Goal: Task Accomplishment & Management: Manage account settings

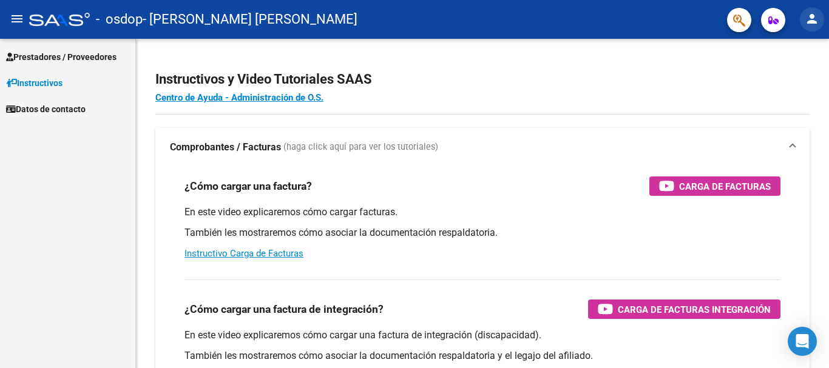
click at [814, 18] on mat-icon "person" at bounding box center [812, 19] width 15 height 15
click at [788, 49] on button "person Mi Perfil" at bounding box center [787, 50] width 74 height 29
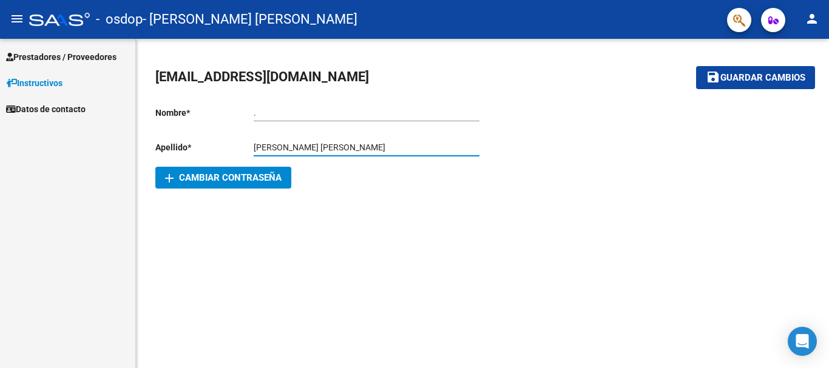
drag, startPoint x: 346, startPoint y: 148, endPoint x: 291, endPoint y: 147, distance: 55.2
click at [291, 147] on input "STIVALA MAIRA LENA" at bounding box center [367, 148] width 226 height 10
type input "STIVALA"
click at [258, 113] on input "." at bounding box center [367, 113] width 226 height 10
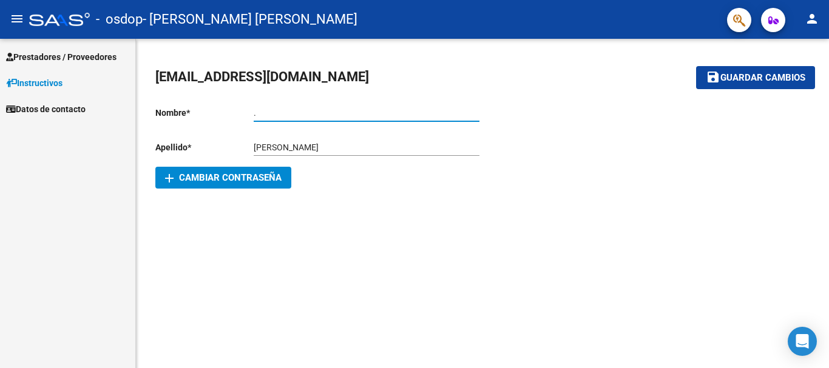
paste input "MAIRA LENA"
click at [257, 110] on input ".MAIRA LENA" at bounding box center [367, 113] width 226 height 10
type input "MAIRA LENA"
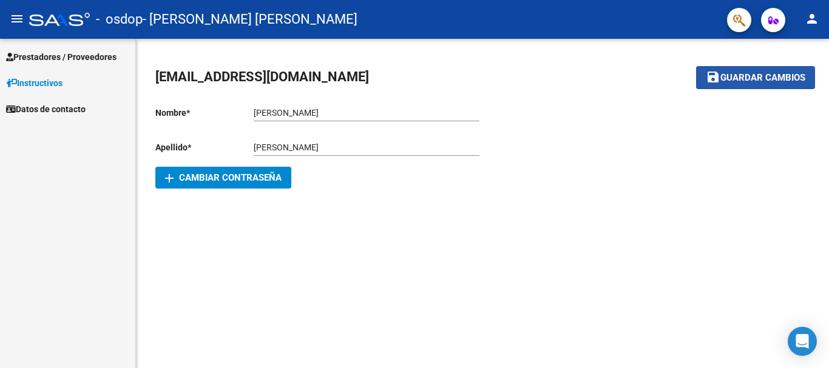
click at [728, 73] on span "Guardar cambios" at bounding box center [762, 78] width 85 height 11
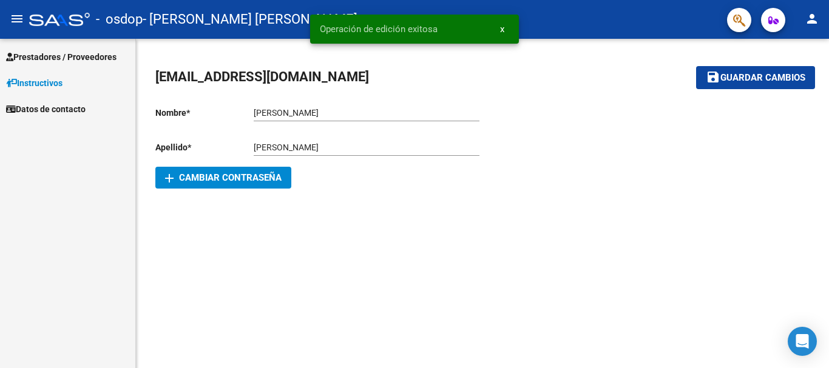
click at [52, 101] on link "Datos de contacto" at bounding box center [67, 109] width 135 height 26
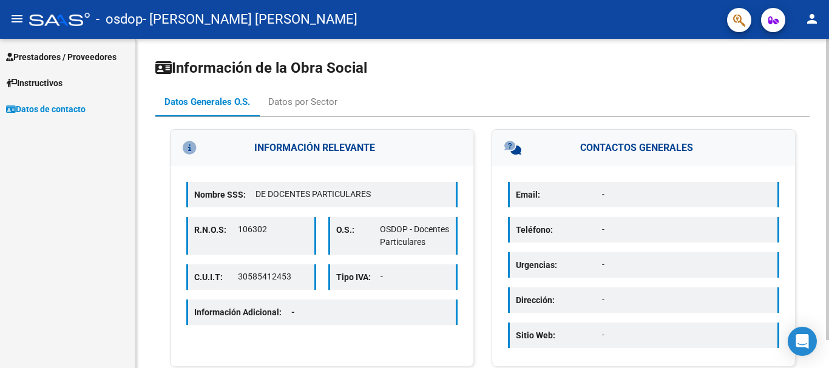
click at [725, 204] on div "Email: -" at bounding box center [643, 194] width 271 height 25
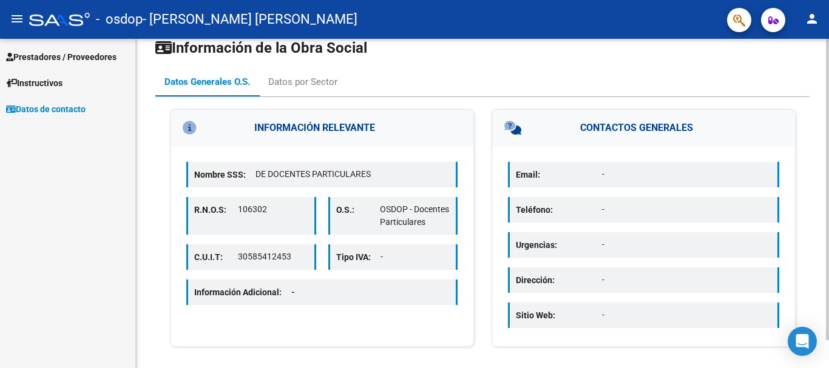
click at [828, 107] on div at bounding box center [827, 208] width 3 height 302
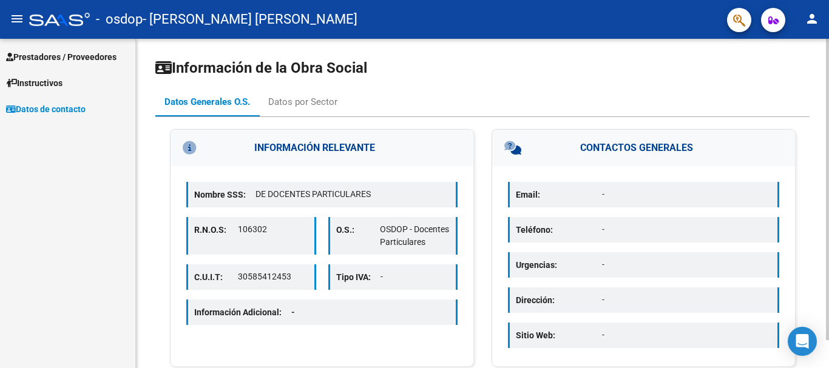
click at [828, 0] on html "menu - osdop - STIVALA MAIRA LENA person Prestadores / Proveedores Facturas - L…" at bounding box center [414, 184] width 829 height 368
click at [36, 54] on span "Prestadores / Proveedores" at bounding box center [61, 56] width 110 height 13
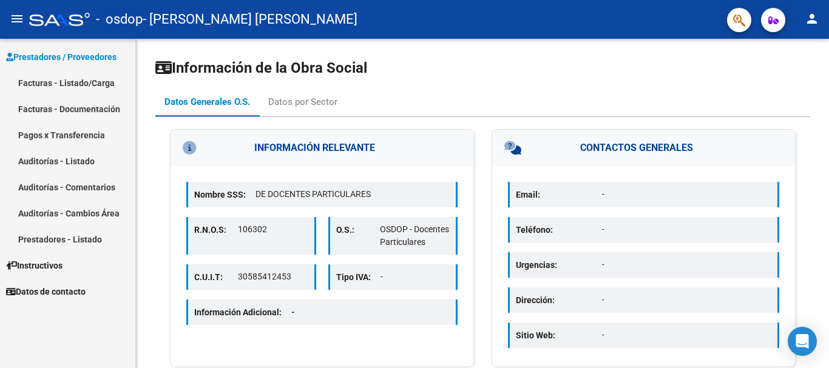
click at [37, 82] on link "Facturas - Listado/Carga" at bounding box center [67, 83] width 135 height 26
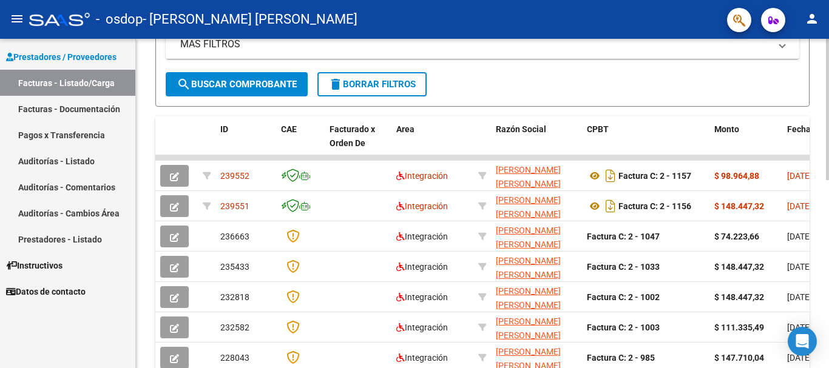
scroll to position [269, 0]
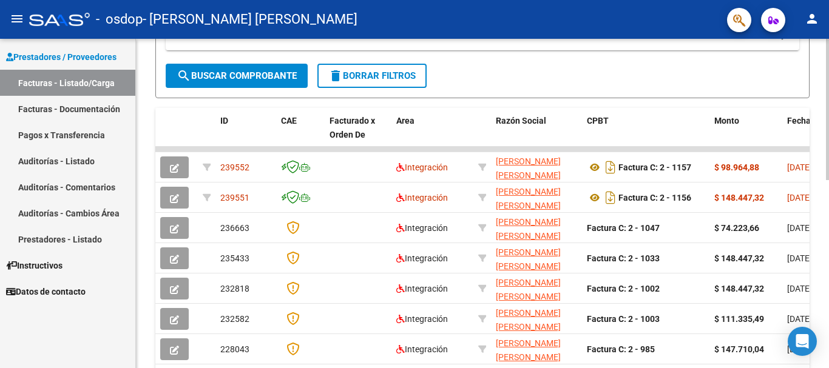
click at [812, 201] on div "Video tutorial PRESTADORES -> Listado de CPBTs Emitidos por Prestadores / Prove…" at bounding box center [484, 149] width 696 height 760
click at [828, 259] on div at bounding box center [827, 227] width 3 height 141
drag, startPoint x: 782, startPoint y: 150, endPoint x: 684, endPoint y: 150, distance: 97.7
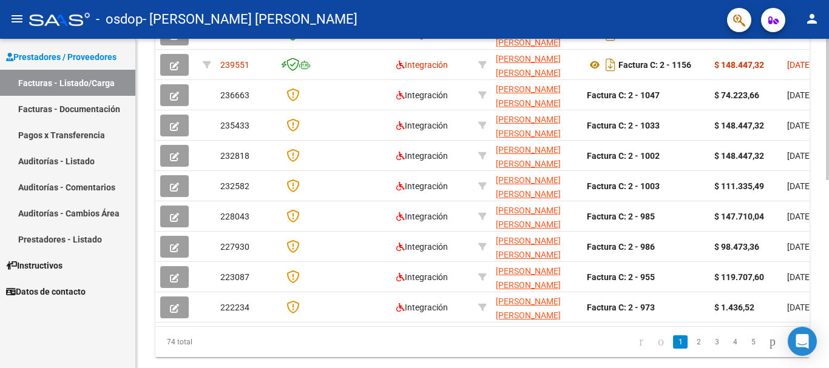
scroll to position [440, 0]
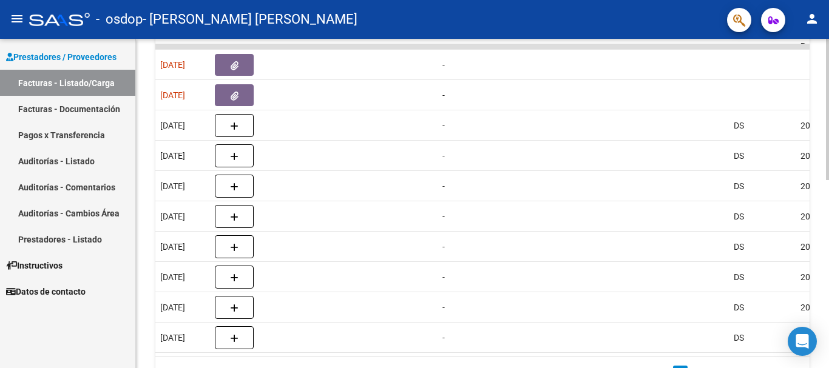
scroll to position [375, 0]
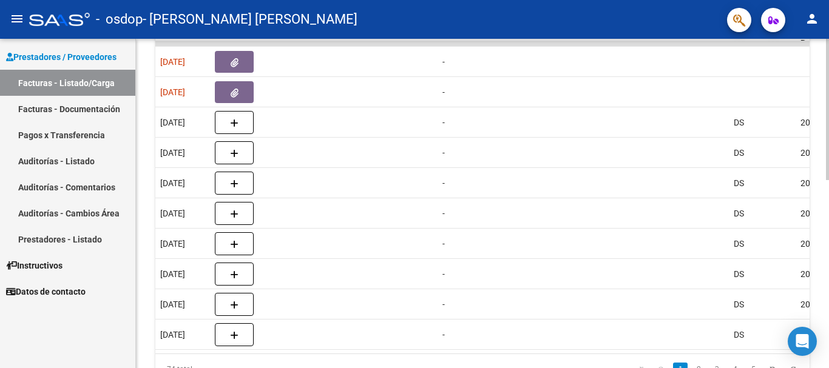
click at [815, 250] on div "Video tutorial PRESTADORES -> Listado de CPBTs Emitidos por Prestadores / Prove…" at bounding box center [484, 44] width 696 height 760
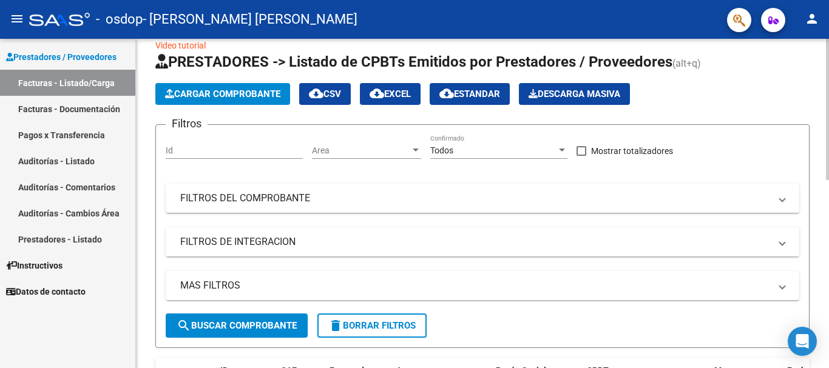
scroll to position [0, 0]
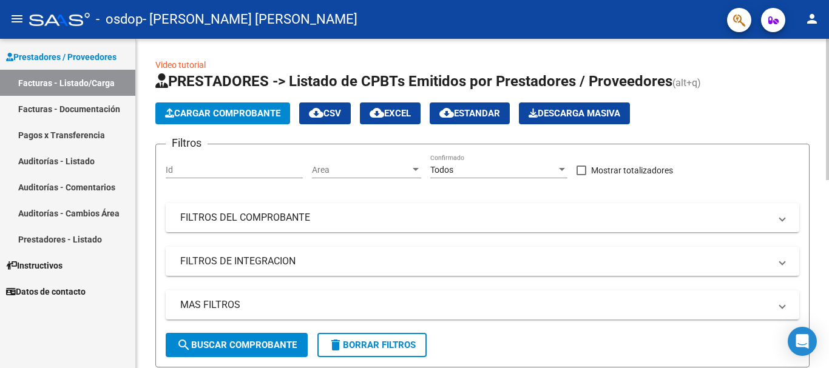
click at [828, 18] on div "menu - osdop - STIVALA MAIRA LENA person Prestadores / Proveedores Facturas - L…" at bounding box center [414, 184] width 829 height 368
